Goal: Information Seeking & Learning: Learn about a topic

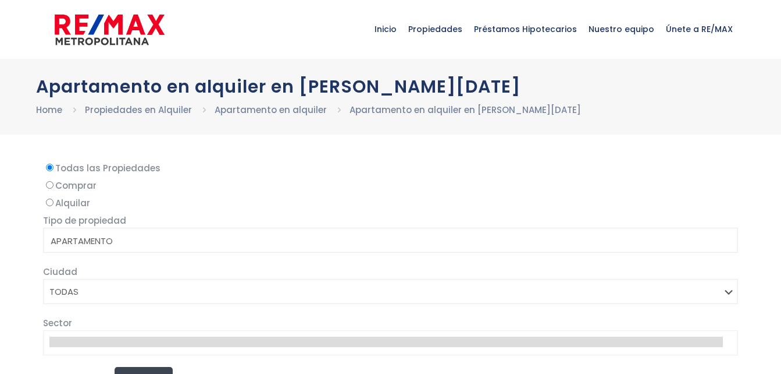
select select
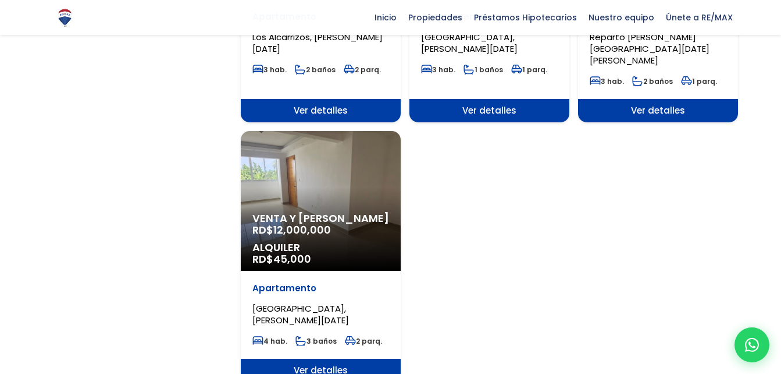
scroll to position [1380, 0]
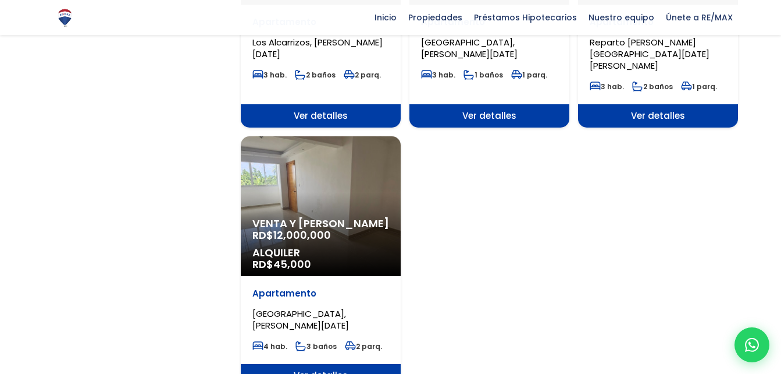
click at [298, 364] on span "Ver detalles" at bounding box center [321, 375] width 160 height 23
click at [307, 364] on span "Ver detalles" at bounding box center [321, 375] width 160 height 23
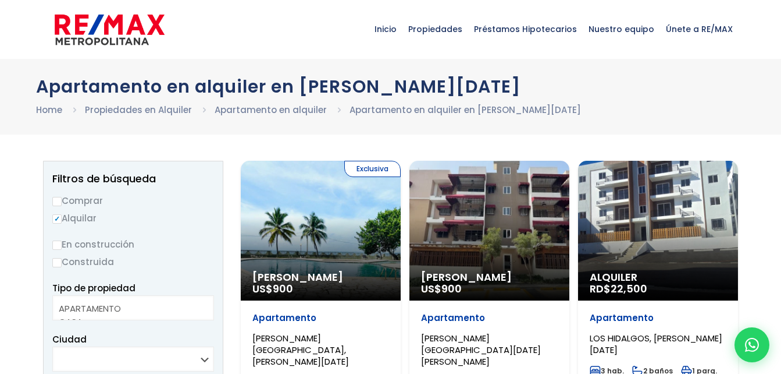
select select
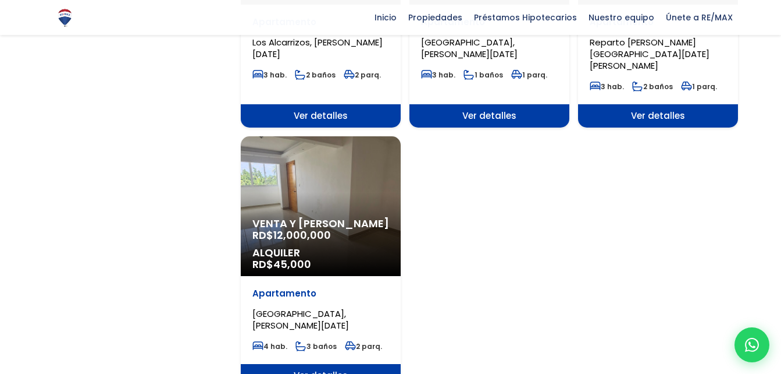
click at [309, 364] on span "Ver detalles" at bounding box center [321, 375] width 160 height 23
click at [307, 364] on span "Ver detalles" at bounding box center [321, 375] width 160 height 23
click at [324, 364] on span "Ver detalles" at bounding box center [321, 375] width 160 height 23
click at [298, 364] on span "Ver detalles" at bounding box center [321, 375] width 160 height 23
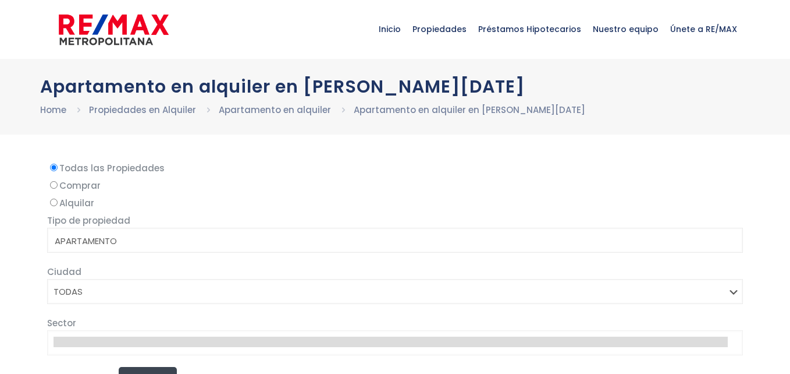
select select
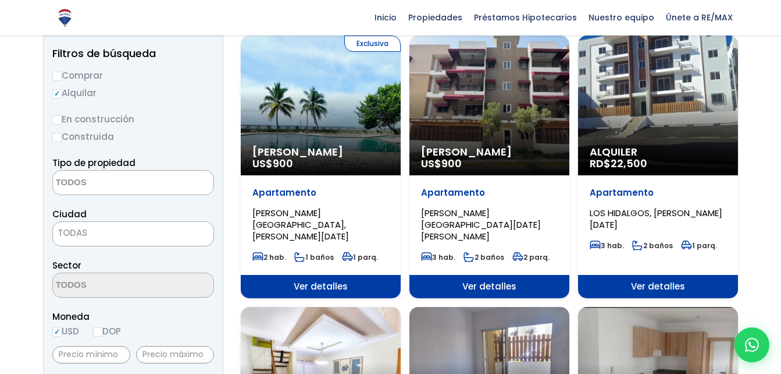
scroll to position [126, 0]
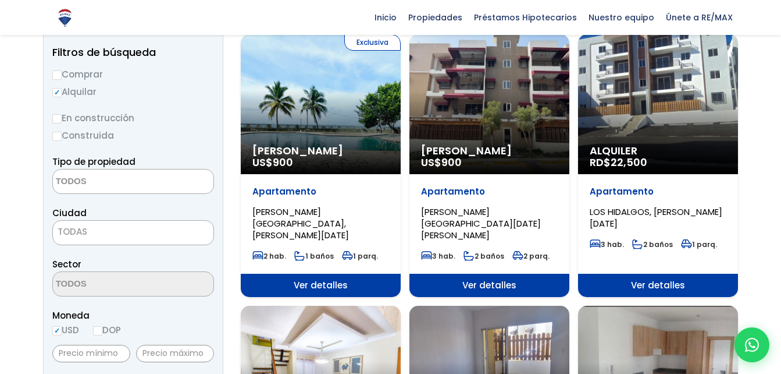
click at [620, 156] on span "22,500" at bounding box center [629, 162] width 37 height 15
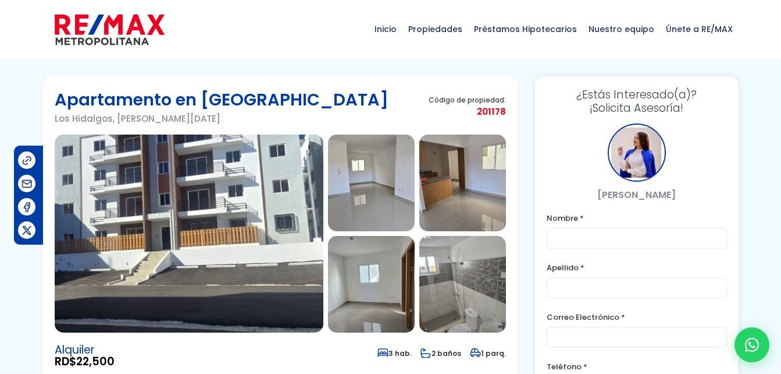
click at [346, 185] on img at bounding box center [371, 182] width 87 height 97
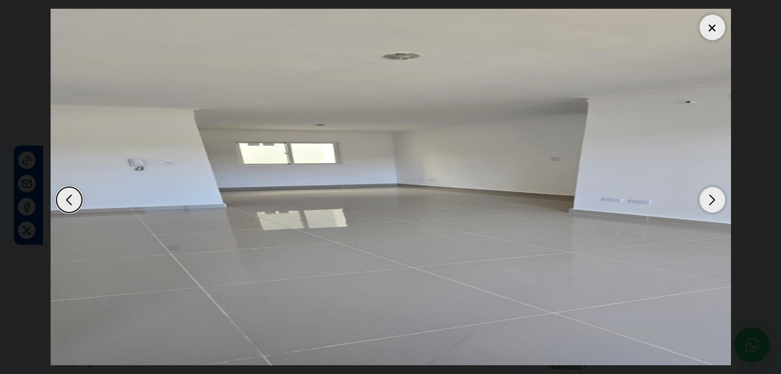
click at [709, 192] on div "Next slide" at bounding box center [713, 200] width 26 height 26
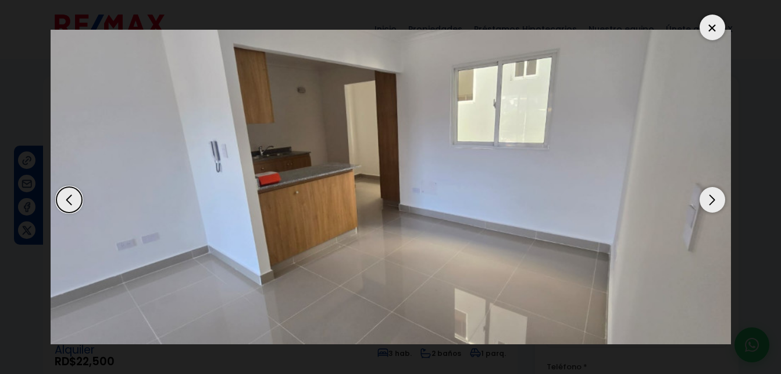
click at [709, 198] on div "Next slide" at bounding box center [713, 200] width 26 height 26
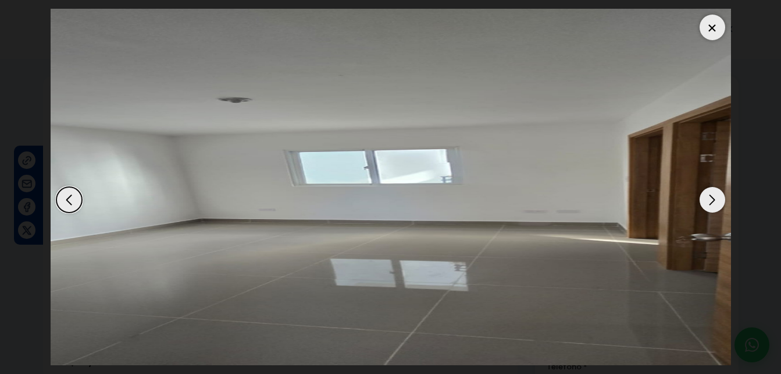
click at [706, 195] on div "Next slide" at bounding box center [713, 200] width 26 height 26
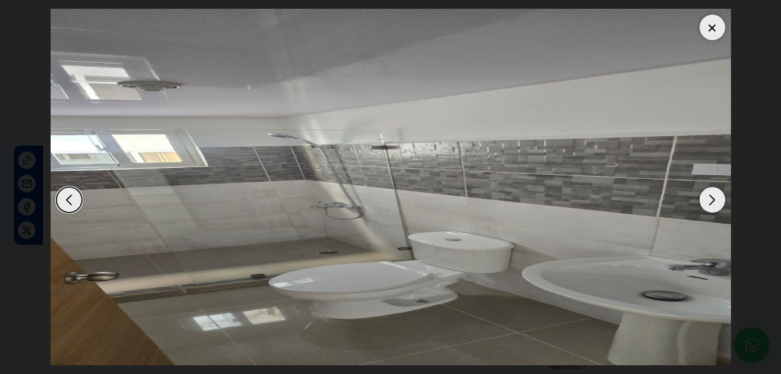
click at [710, 200] on div "Next slide" at bounding box center [713, 200] width 26 height 26
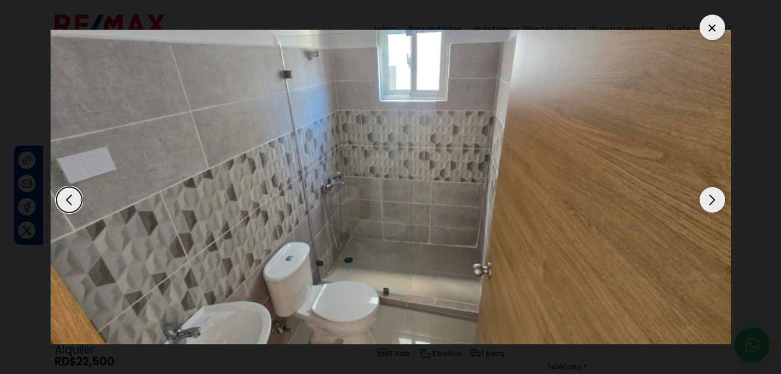
click at [705, 193] on div "Next slide" at bounding box center [713, 200] width 26 height 26
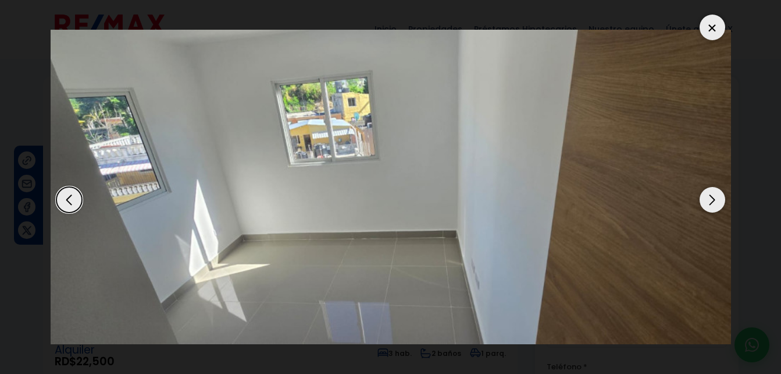
click at [711, 208] on div "Next slide" at bounding box center [713, 200] width 26 height 26
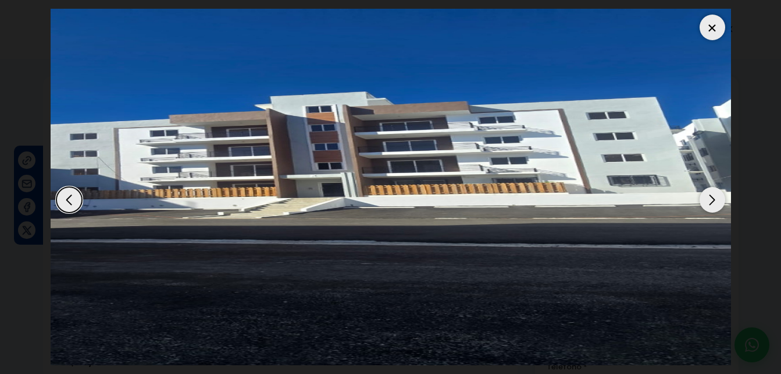
click at [708, 201] on div "Next slide" at bounding box center [713, 200] width 26 height 26
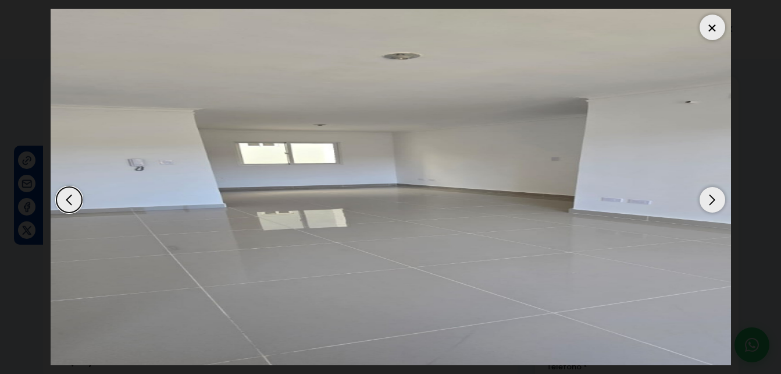
click at [701, 198] on div "Next slide" at bounding box center [713, 200] width 26 height 26
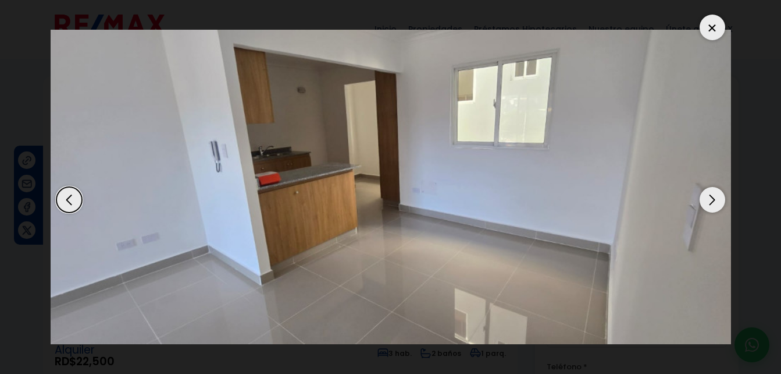
click at [705, 205] on div "Next slide" at bounding box center [713, 200] width 26 height 26
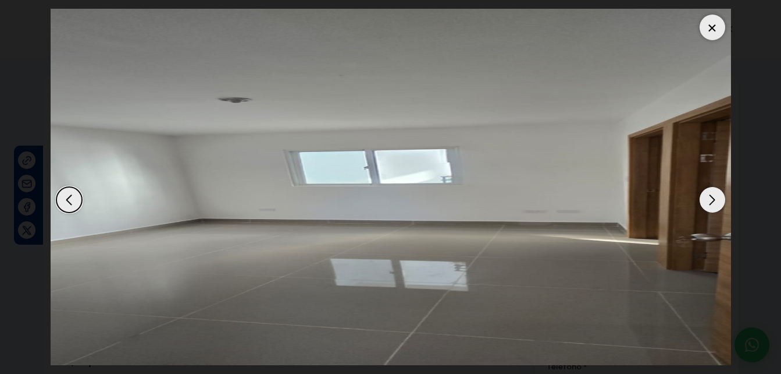
click at [708, 200] on div "Next slide" at bounding box center [713, 200] width 26 height 26
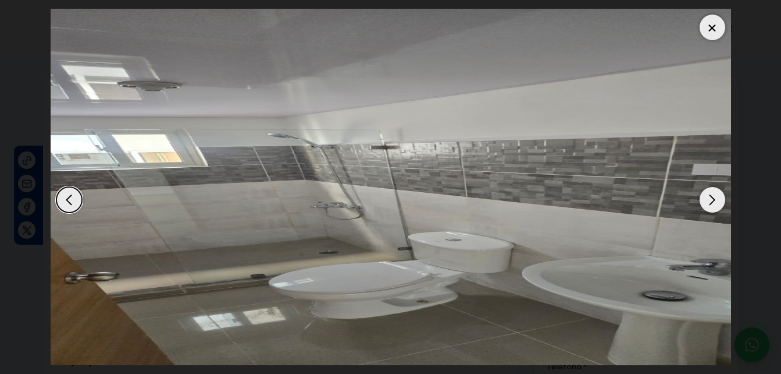
click at [715, 200] on div "Next slide" at bounding box center [713, 200] width 26 height 26
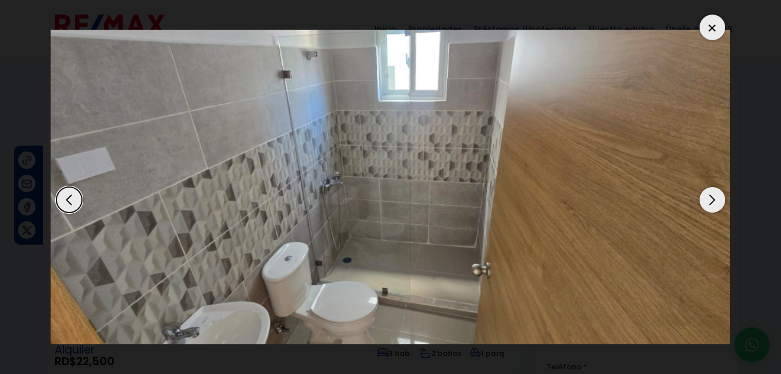
click at [715, 200] on div "Next slide" at bounding box center [713, 200] width 26 height 26
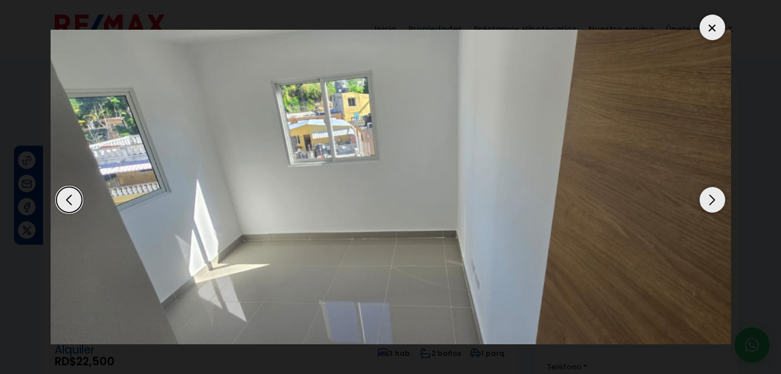
click at [708, 204] on div "Next slide" at bounding box center [713, 200] width 26 height 26
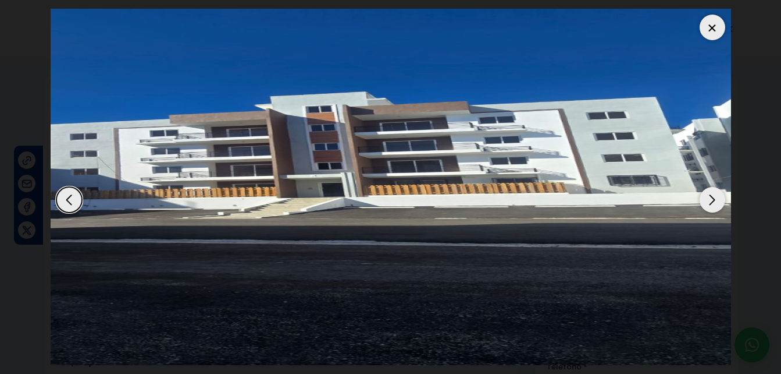
click at [705, 202] on div "Next slide" at bounding box center [713, 200] width 26 height 26
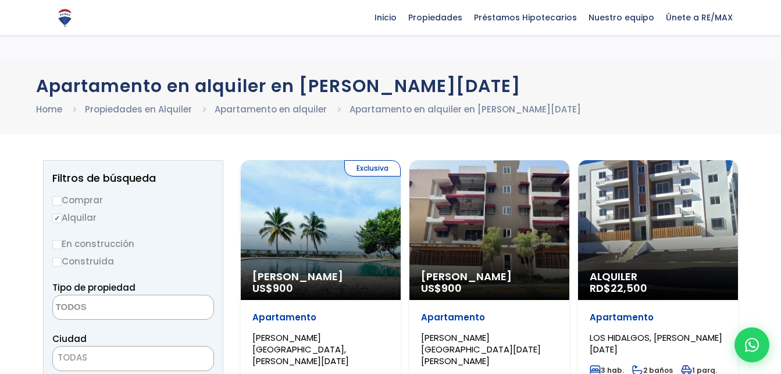
select select
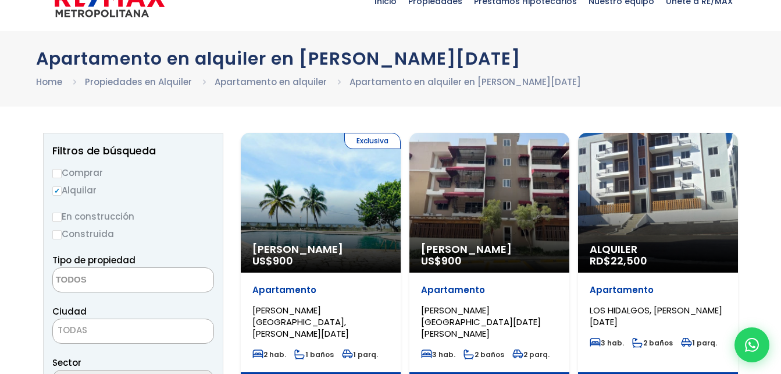
scroll to position [22, 0]
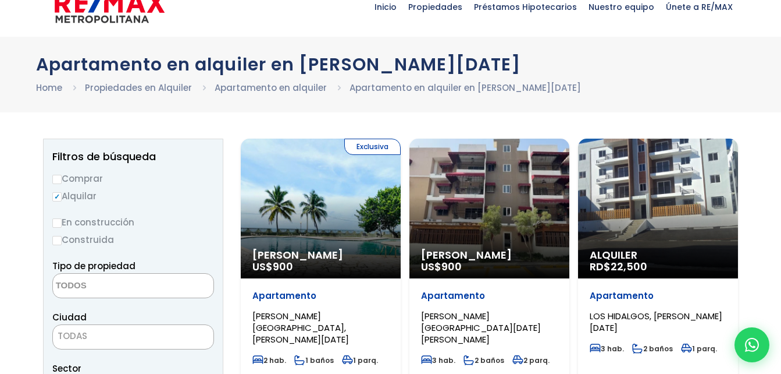
click at [623, 324] on span "LOS HIDALGOS, [PERSON_NAME][DATE]" at bounding box center [656, 322] width 133 height 24
click at [634, 312] on span "LOS HIDALGOS, [PERSON_NAME][DATE]" at bounding box center [656, 322] width 133 height 24
click at [628, 300] on p "Apartamento" at bounding box center [658, 296] width 137 height 12
click at [619, 228] on div "Alquiler RD$ 22,500" at bounding box center [658, 208] width 160 height 140
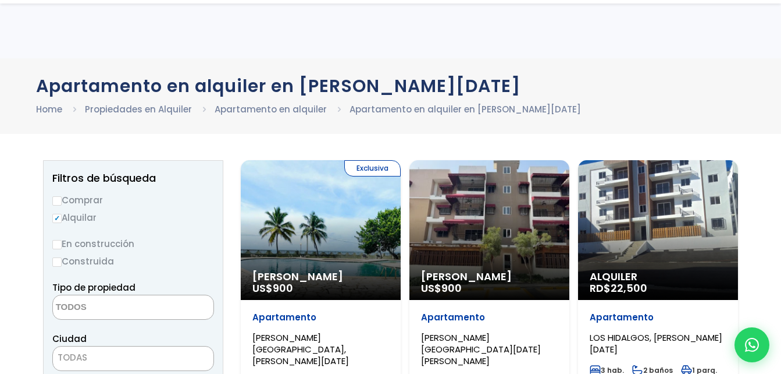
select select
